Goal: Information Seeking & Learning: Check status

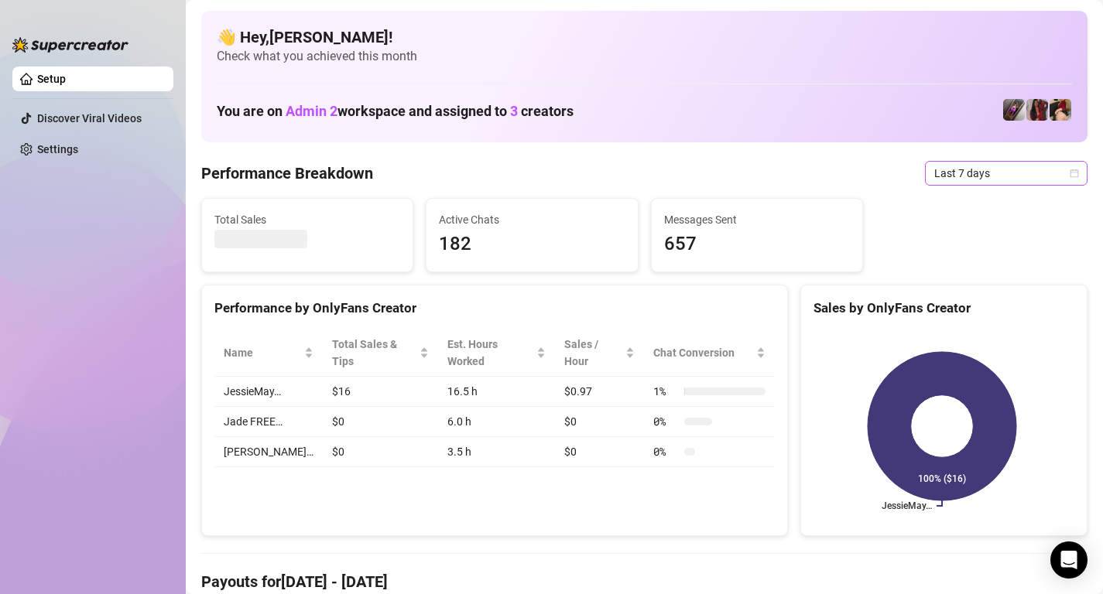
click at [1069, 175] on icon "calendar" at bounding box center [1073, 173] width 9 height 9
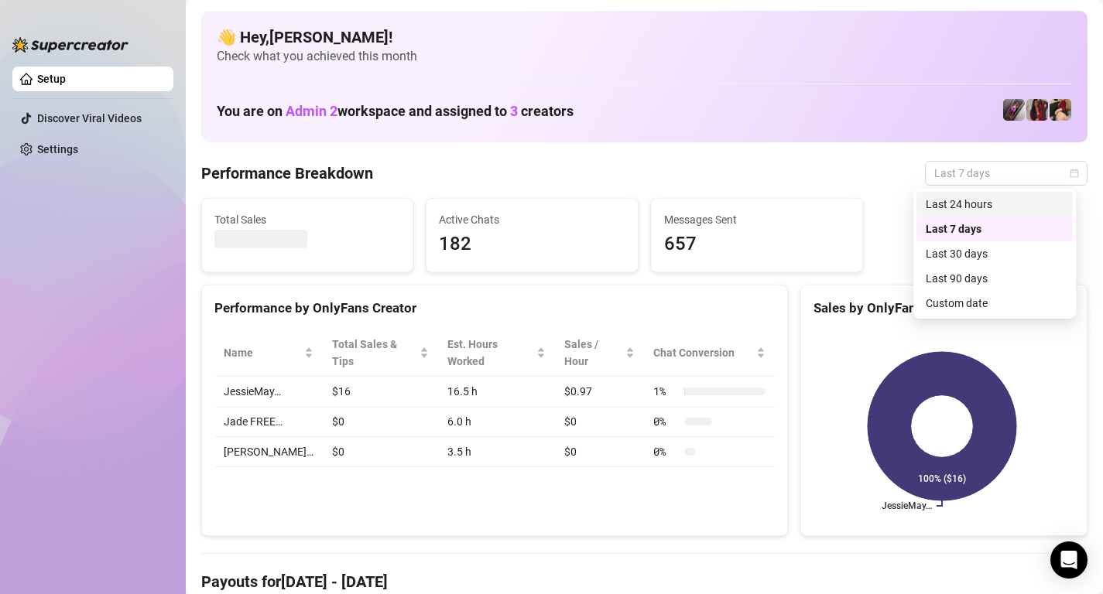
click at [1002, 206] on div "Last 24 hours" at bounding box center [994, 204] width 138 height 17
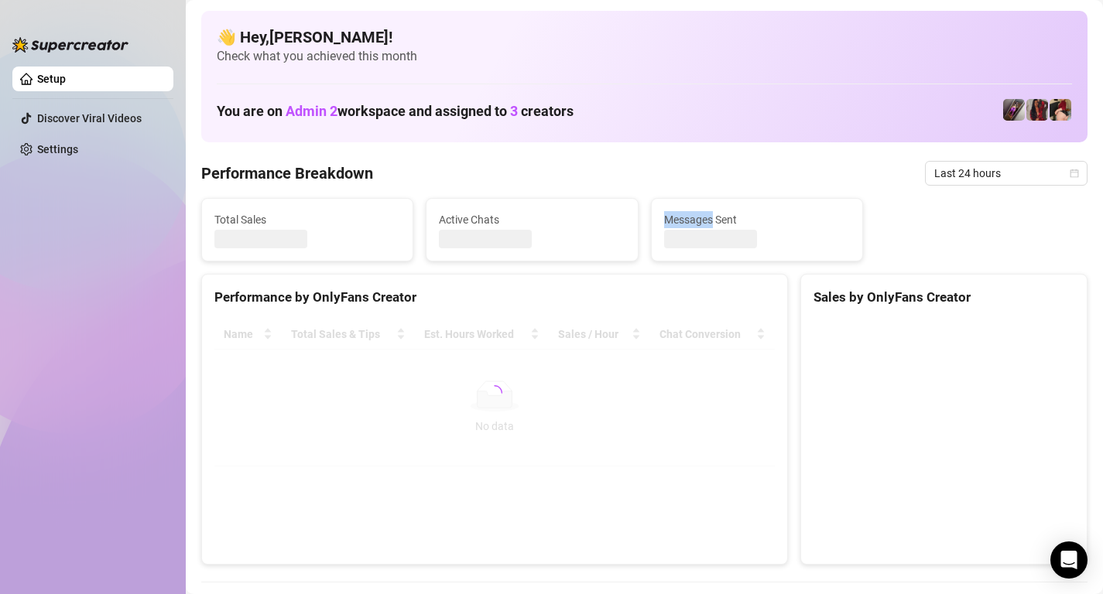
click at [1002, 206] on div "Total Sales Active Chats Messages Sent" at bounding box center [644, 229] width 898 height 63
click at [826, 170] on div "Performance Breakdown Last 24 hours" at bounding box center [644, 173] width 886 height 25
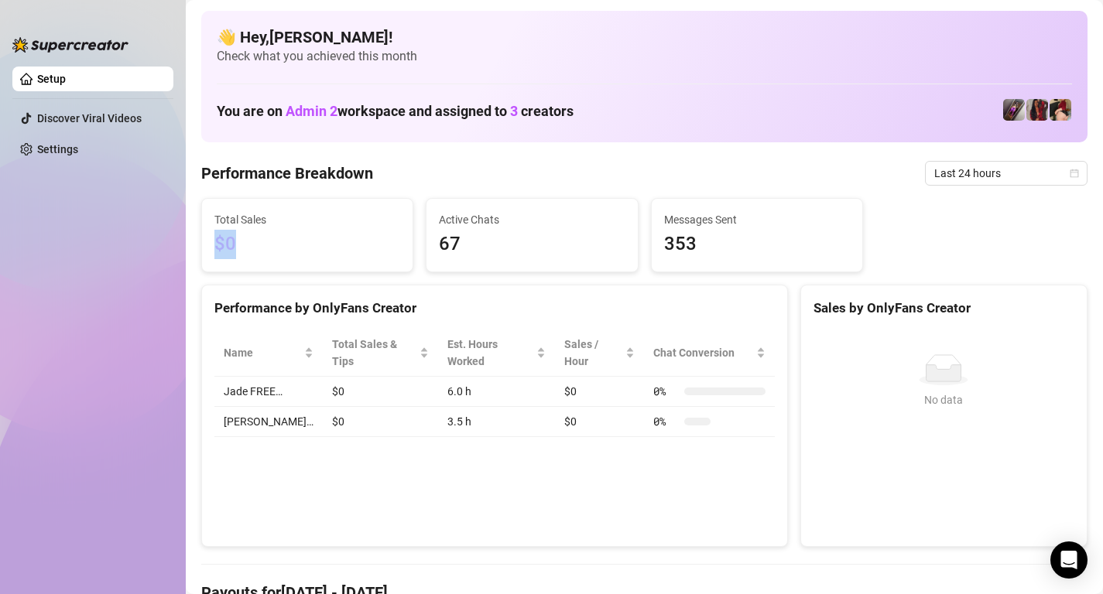
drag, startPoint x: 234, startPoint y: 245, endPoint x: 208, endPoint y: 244, distance: 25.5
click at [208, 244] on div "Total Sales $0" at bounding box center [307, 235] width 210 height 73
click at [320, 237] on span "$0" at bounding box center [307, 244] width 186 height 29
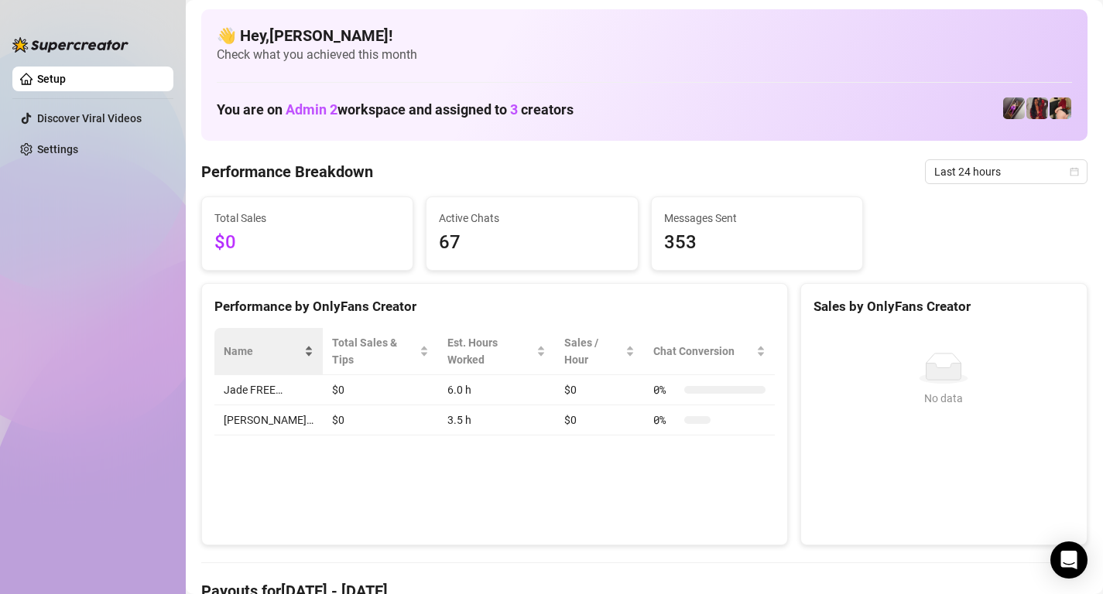
scroll to position [3, 0]
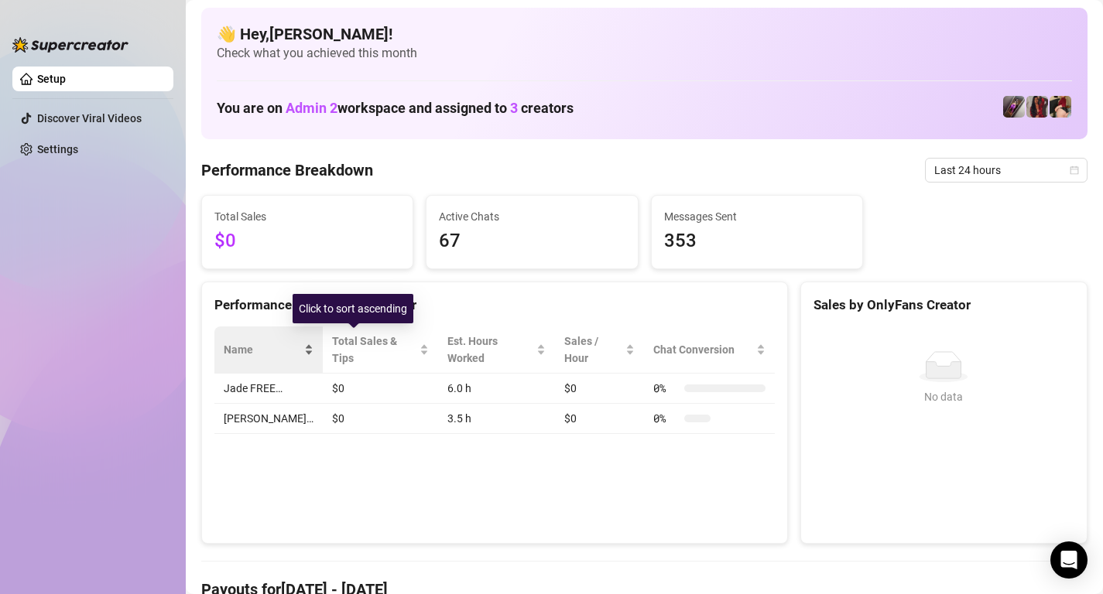
click at [268, 341] on span "Name" at bounding box center [262, 349] width 77 height 17
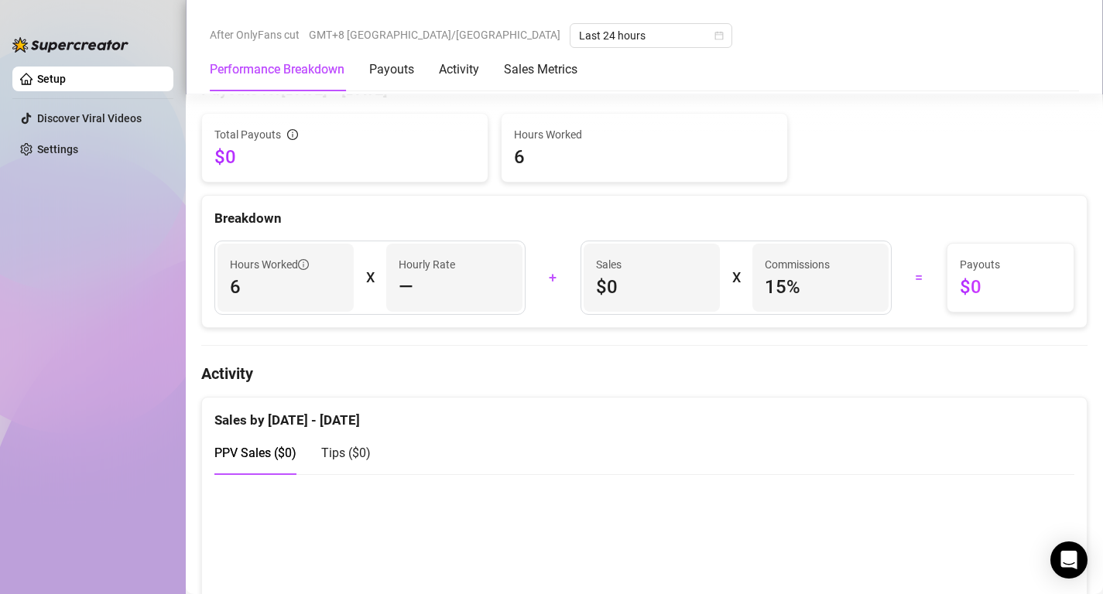
scroll to position [505, 0]
click at [457, 71] on div "Activity" at bounding box center [459, 69] width 40 height 19
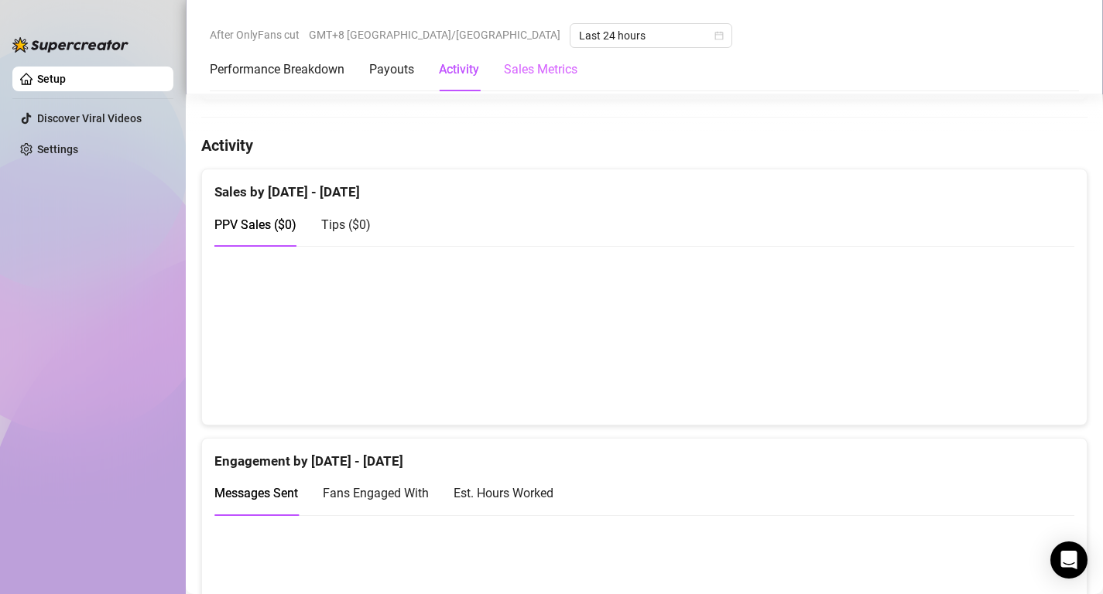
scroll to position [764, 0]
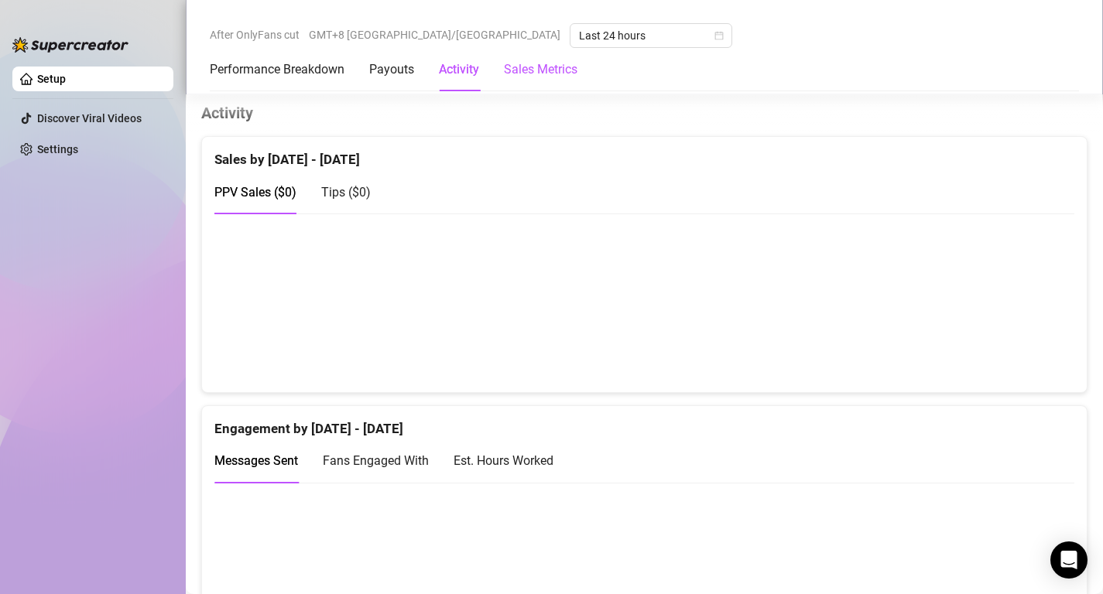
click at [556, 65] on Metrics "Sales Metrics" at bounding box center [541, 69] width 74 height 19
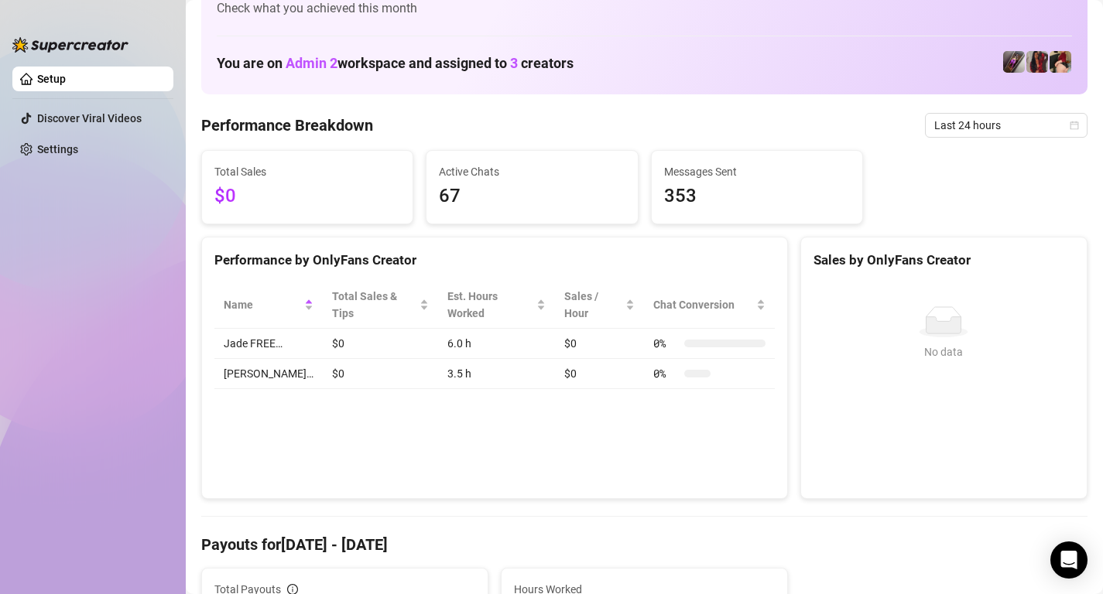
scroll to position [0, 0]
